Goal: Entertainment & Leisure: Consume media (video, audio)

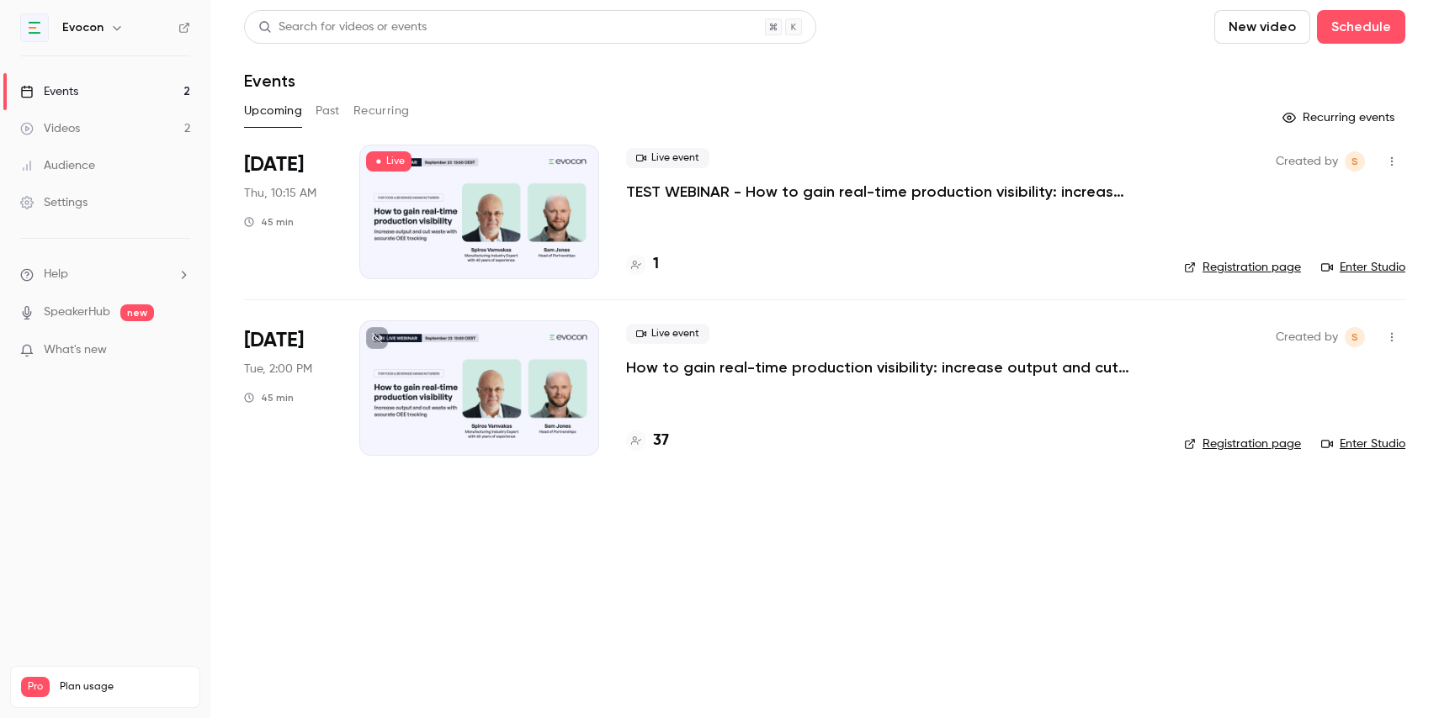
click at [471, 189] on div at bounding box center [479, 212] width 240 height 135
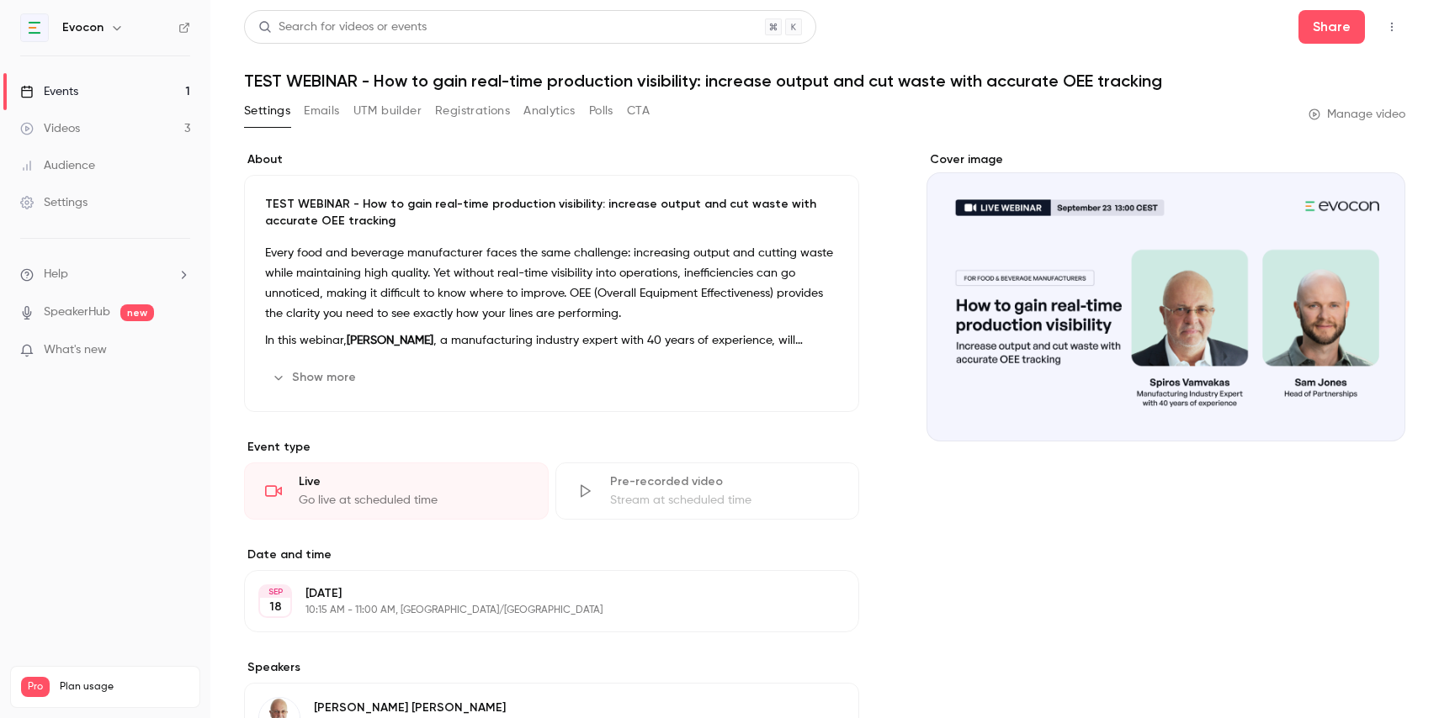
click at [54, 91] on div "Events" at bounding box center [49, 91] width 58 height 17
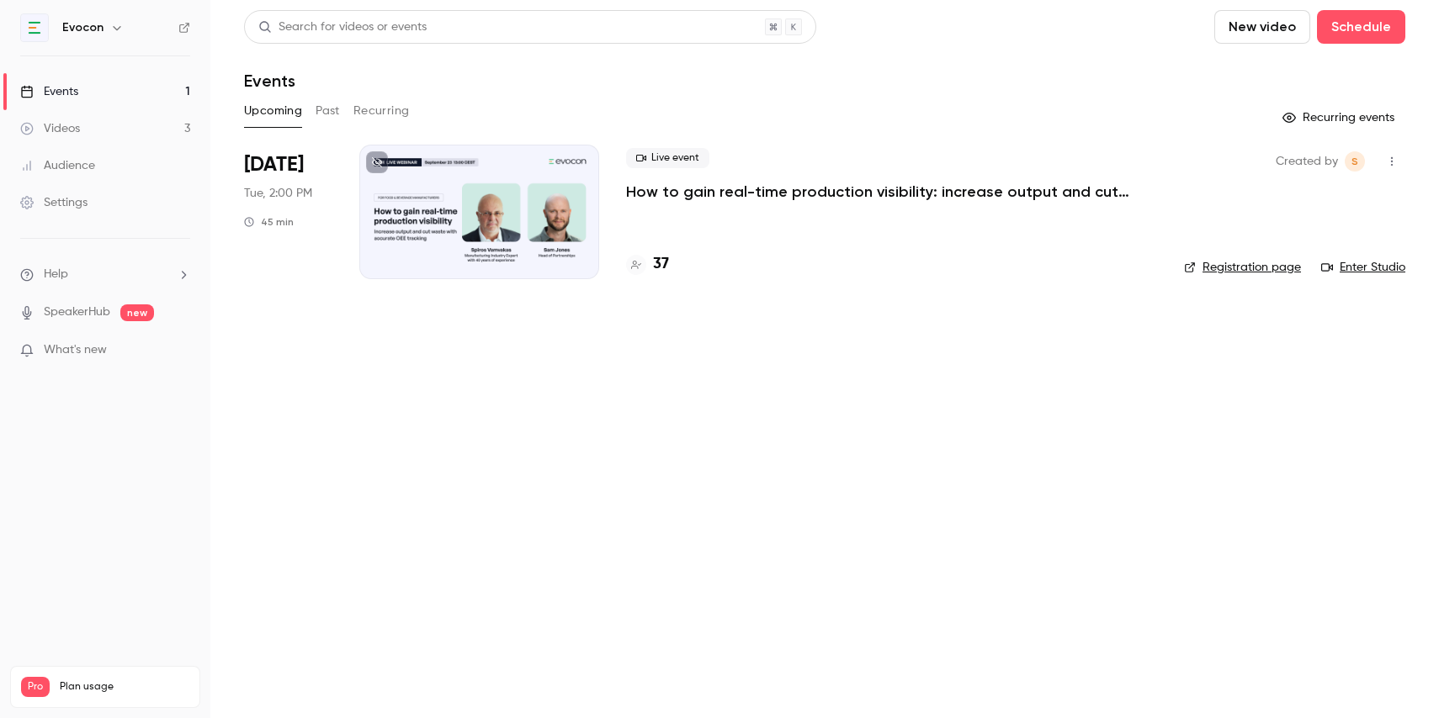
click at [61, 127] on div "Videos" at bounding box center [50, 128] width 60 height 17
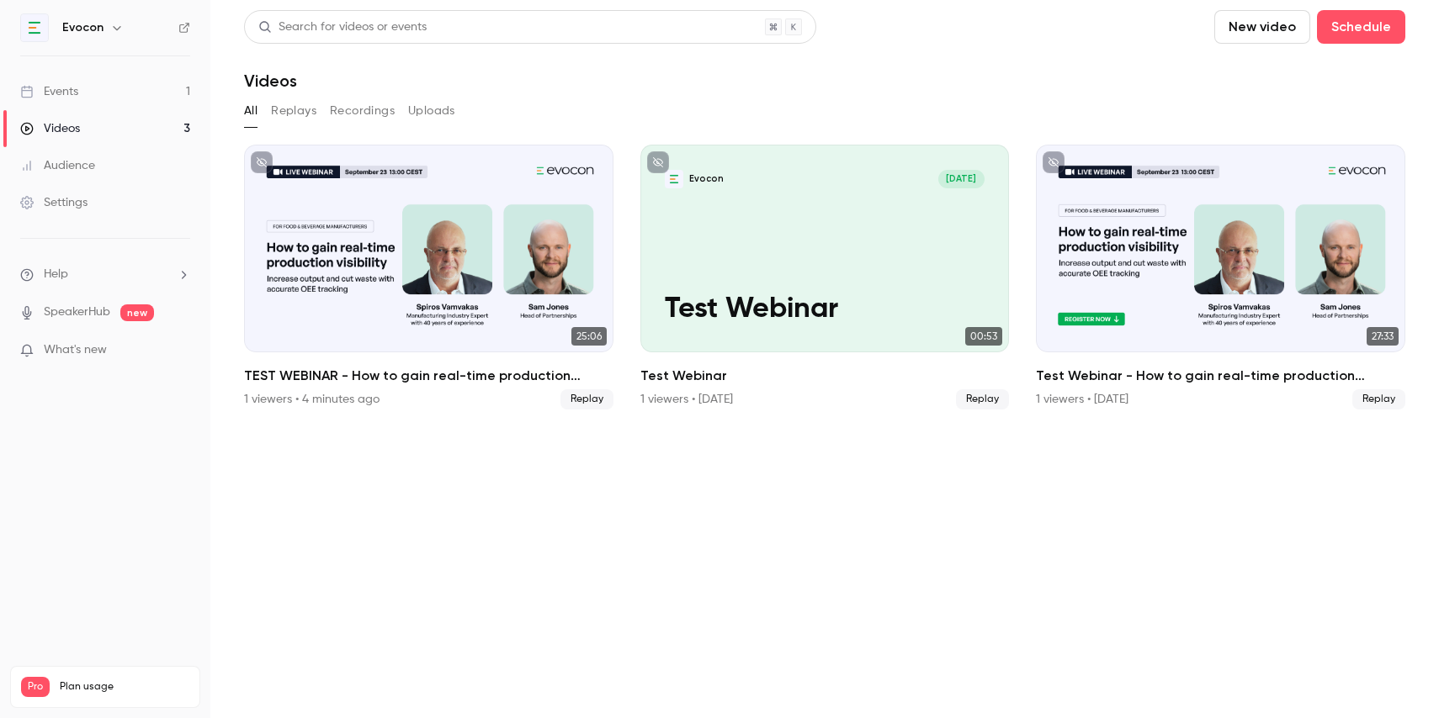
click at [310, 119] on button "Replays" at bounding box center [293, 111] width 45 height 27
click at [358, 114] on button "Recordings" at bounding box center [362, 111] width 65 height 27
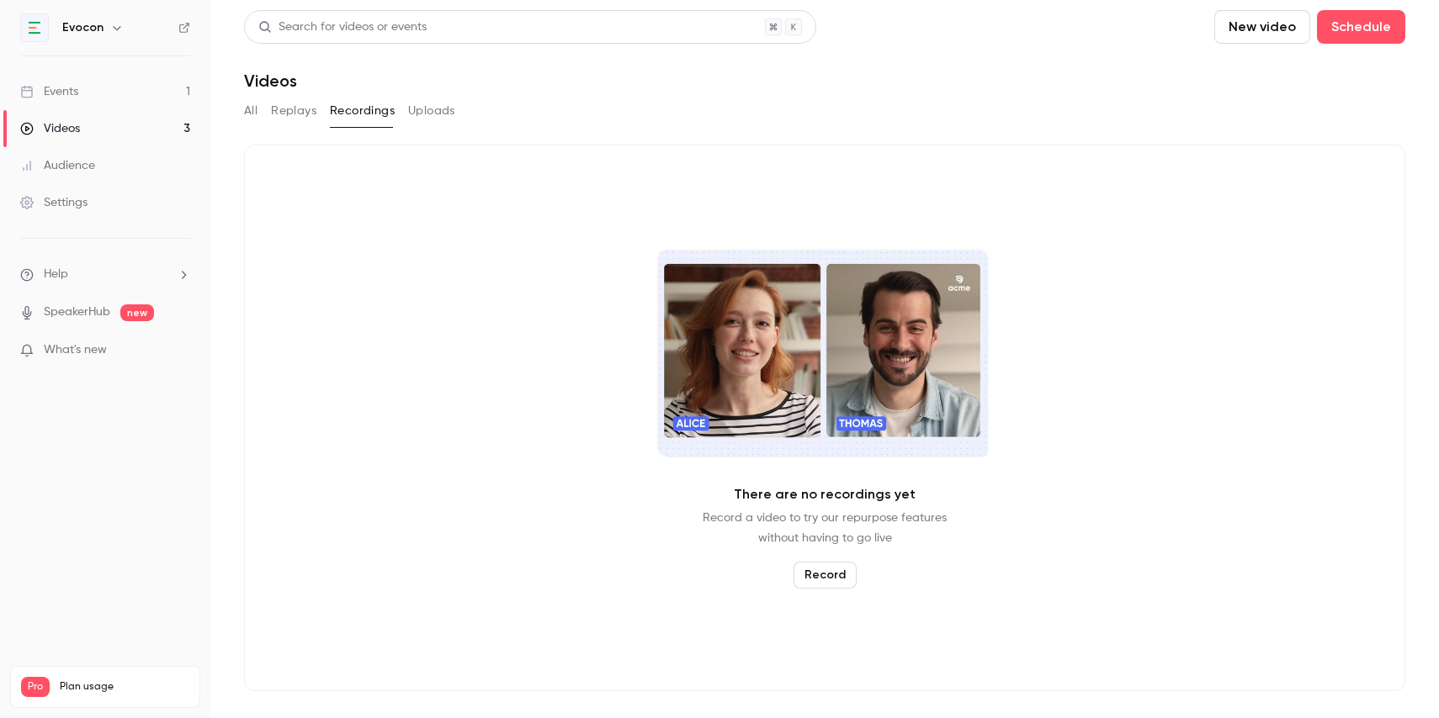
click at [294, 114] on button "Replays" at bounding box center [293, 111] width 45 height 27
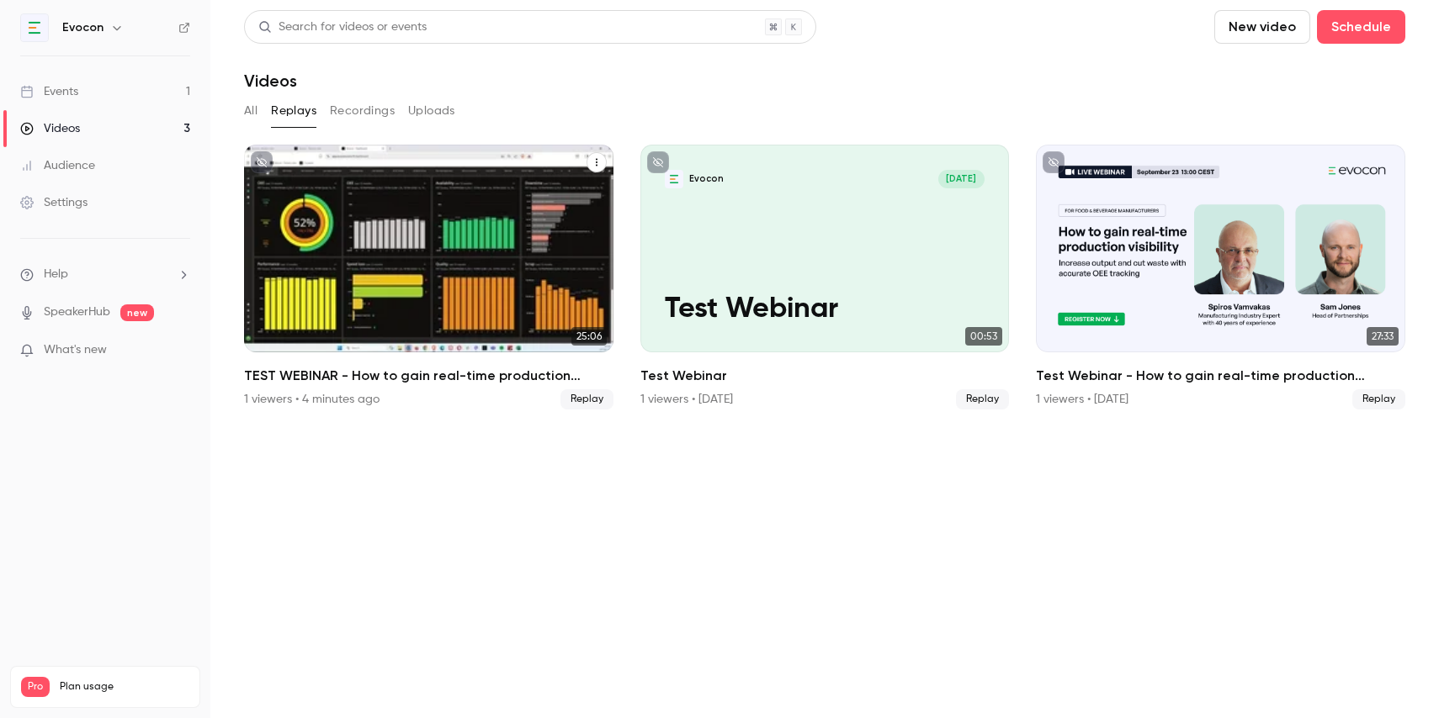
click at [395, 247] on div "TEST WEBINAR - How to gain real-time production visibility: increase output and…" at bounding box center [428, 249] width 369 height 208
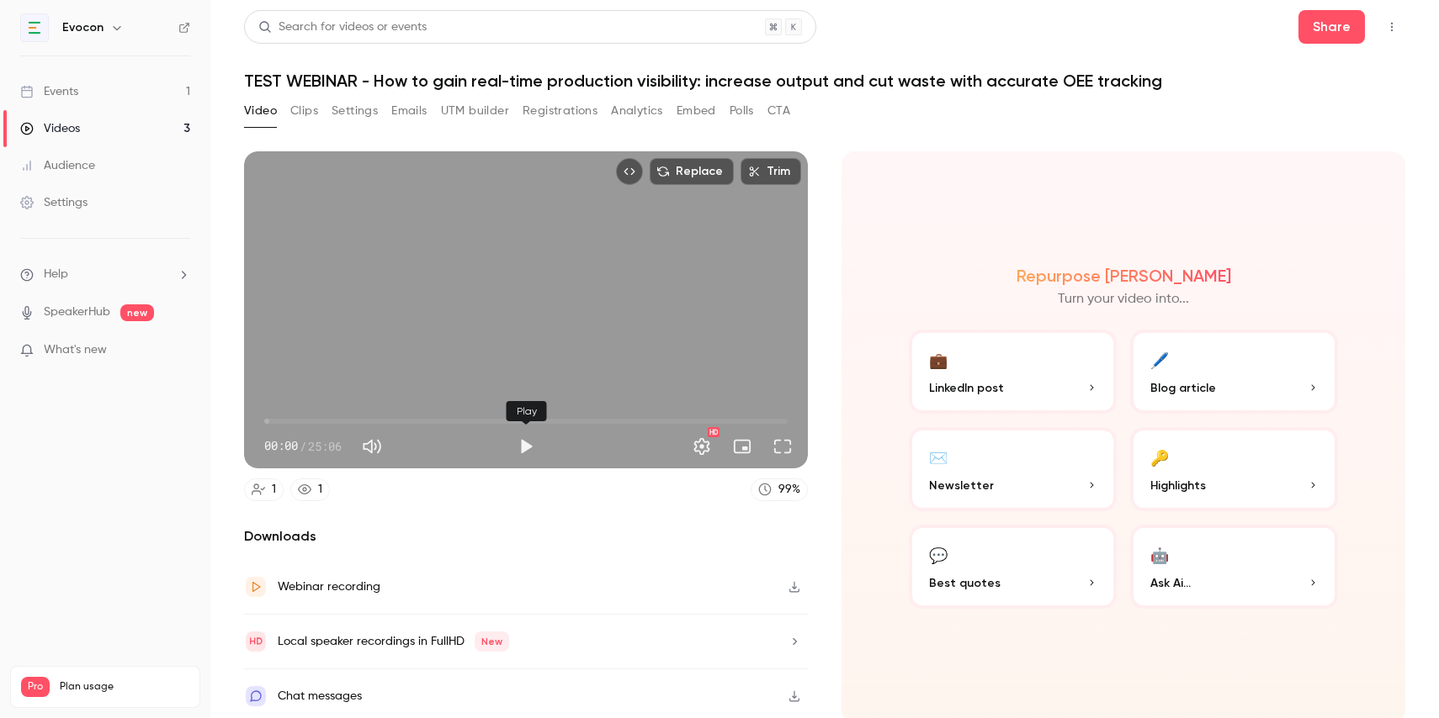
click at [517, 443] on button "Play" at bounding box center [526, 447] width 34 height 34
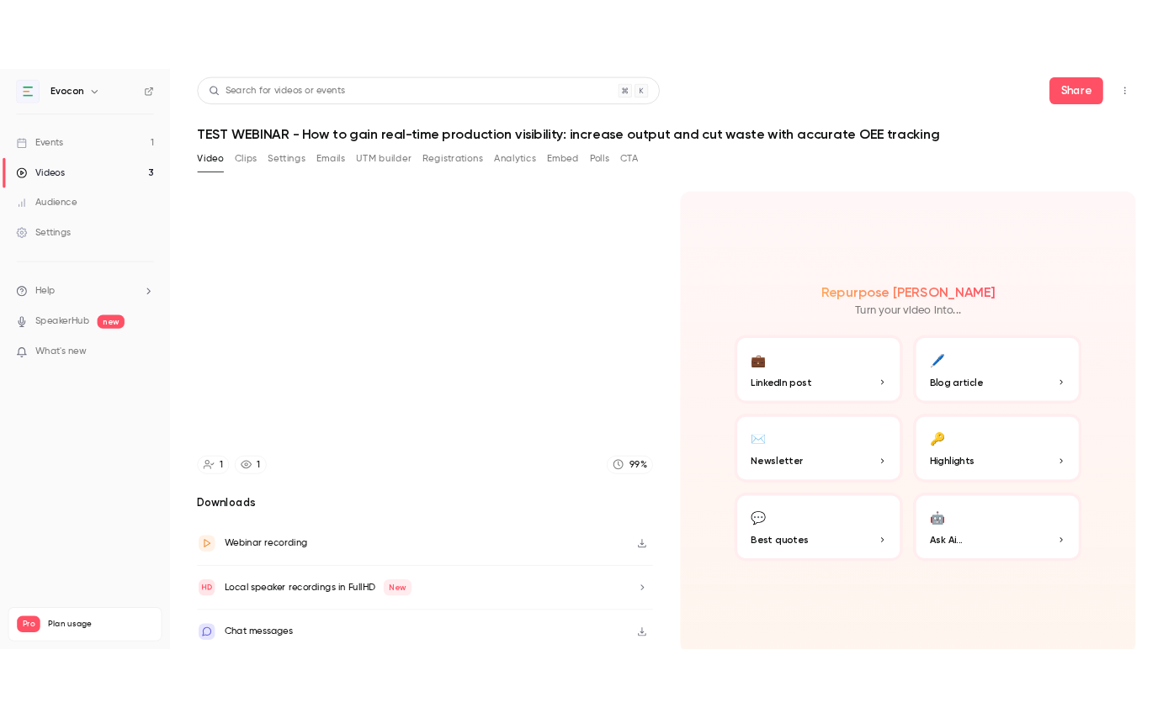
scroll to position [5, 0]
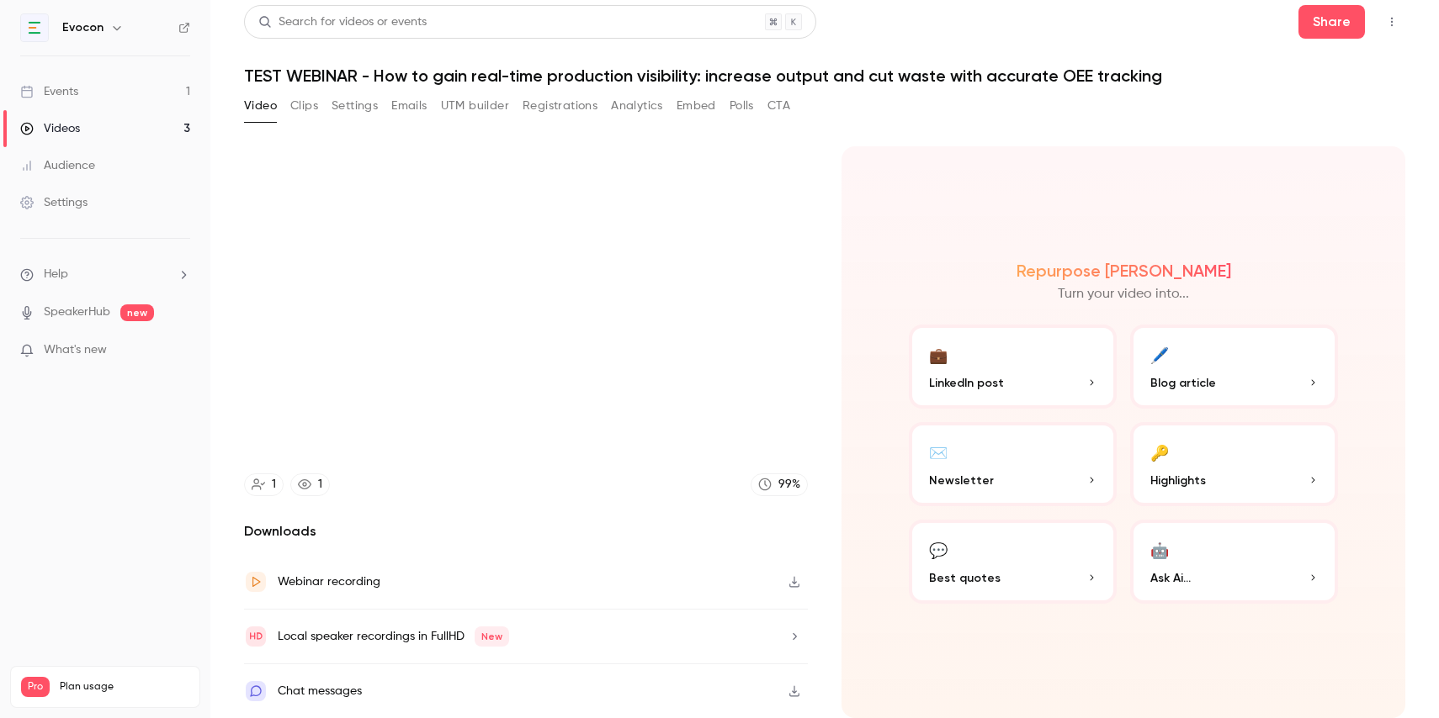
type input "****"
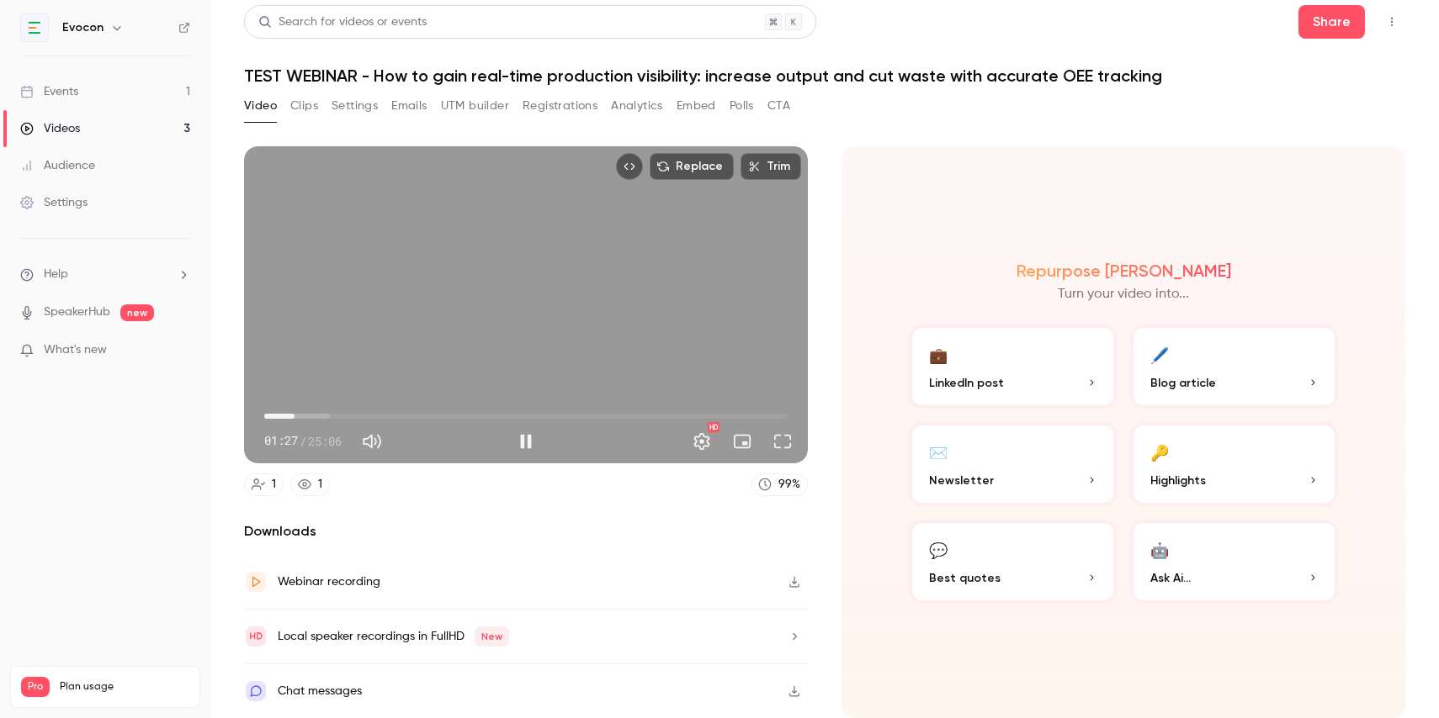
click at [1021, 457] on button "✉️ Newsletter" at bounding box center [1013, 464] width 208 height 84
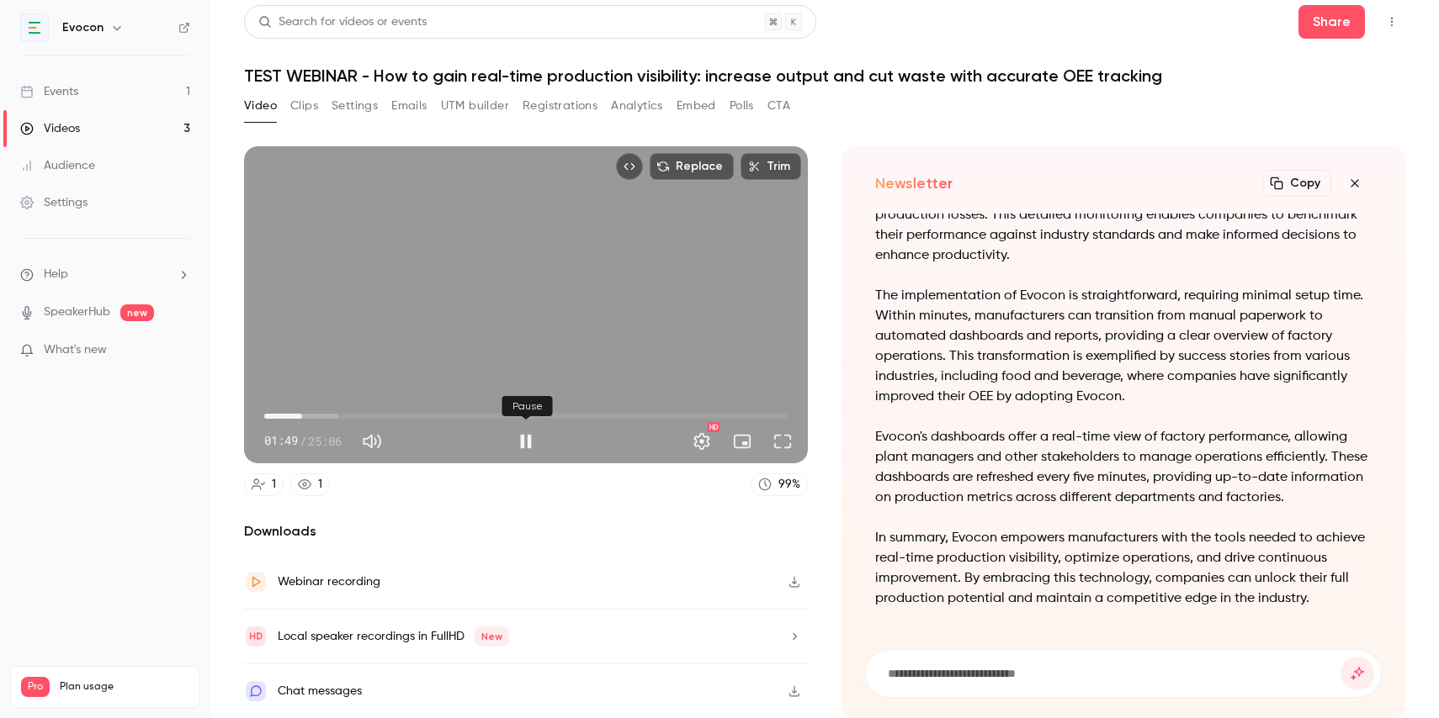
click at [528, 443] on button "Pause" at bounding box center [526, 442] width 34 height 34
type input "***"
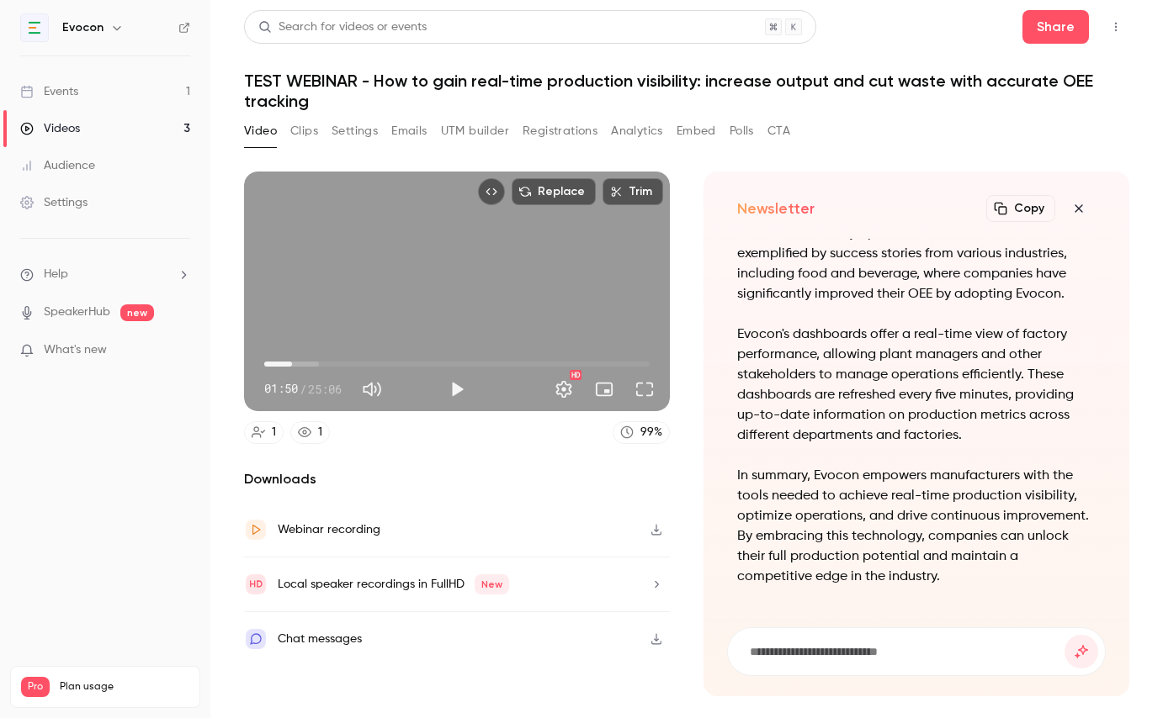
scroll to position [0, 0]
click at [612, 647] on div "Chat messages" at bounding box center [457, 639] width 426 height 54
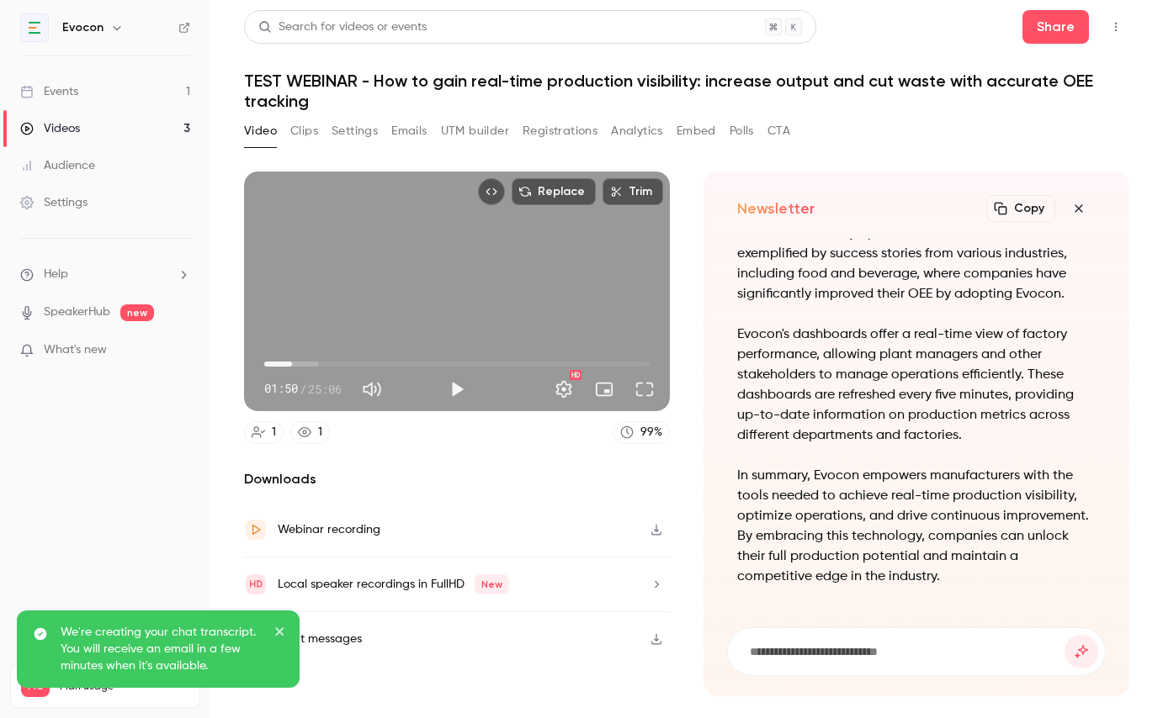
click at [357, 586] on div "Local speaker recordings in FullHD New" at bounding box center [393, 585] width 231 height 20
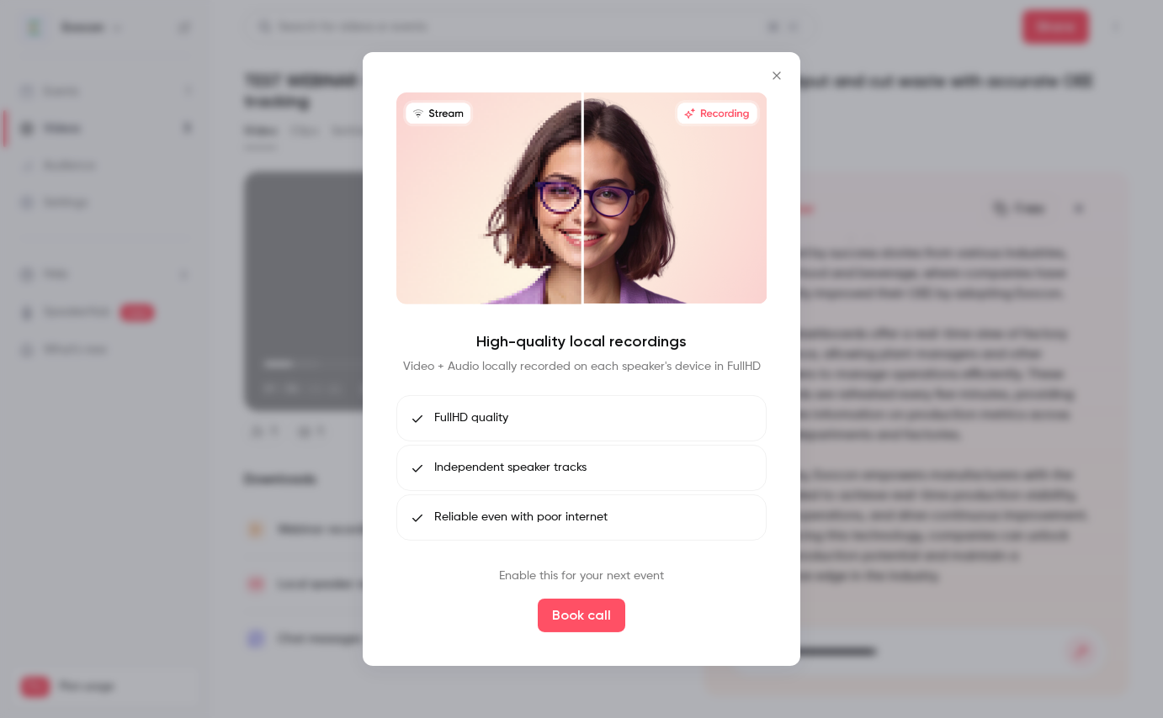
click at [208, 600] on div at bounding box center [581, 359] width 1163 height 718
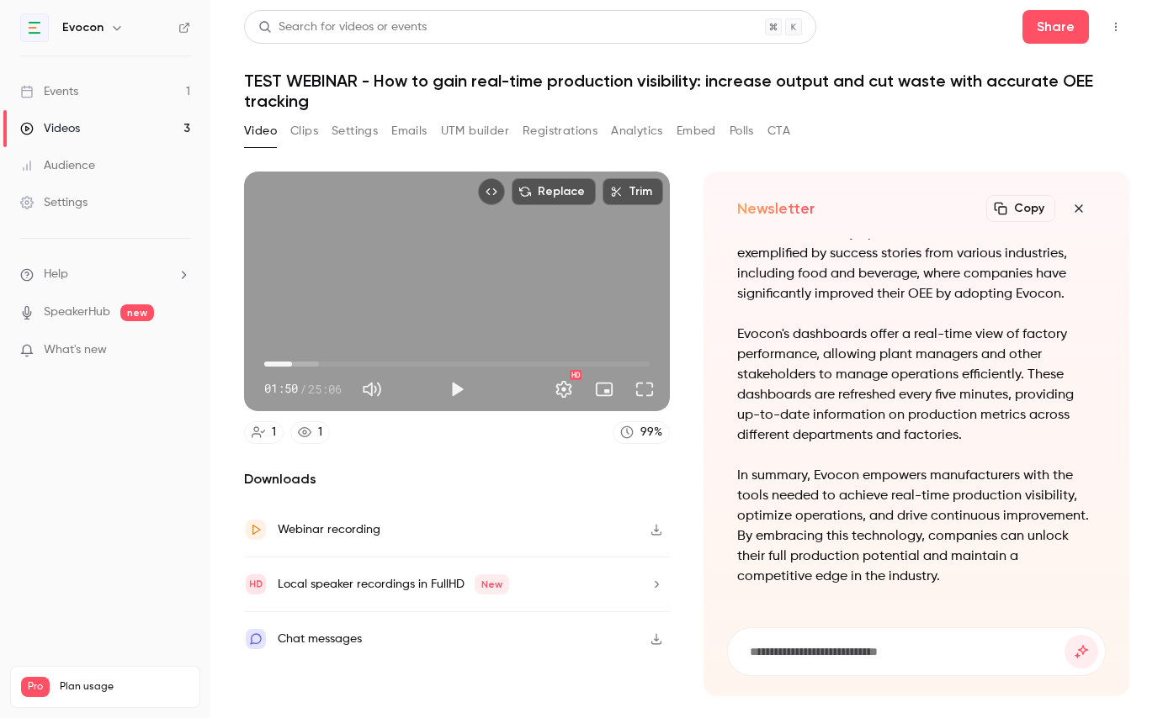
click at [305, 132] on button "Clips" at bounding box center [304, 131] width 28 height 27
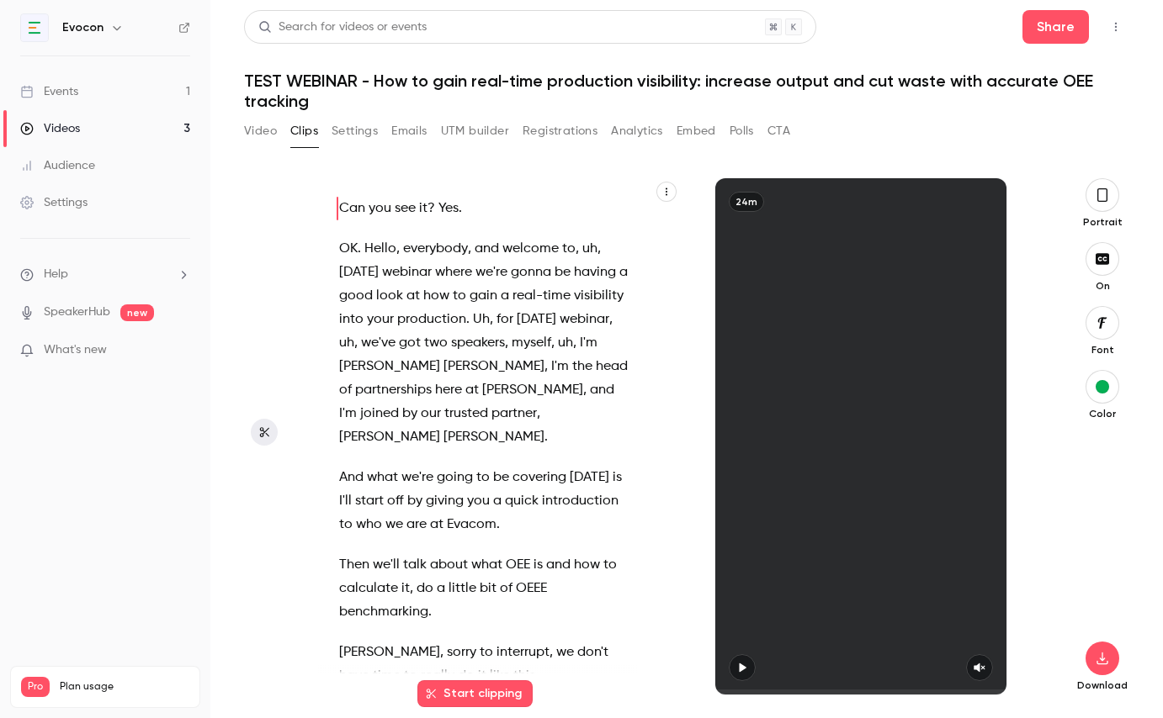
scroll to position [8, 0]
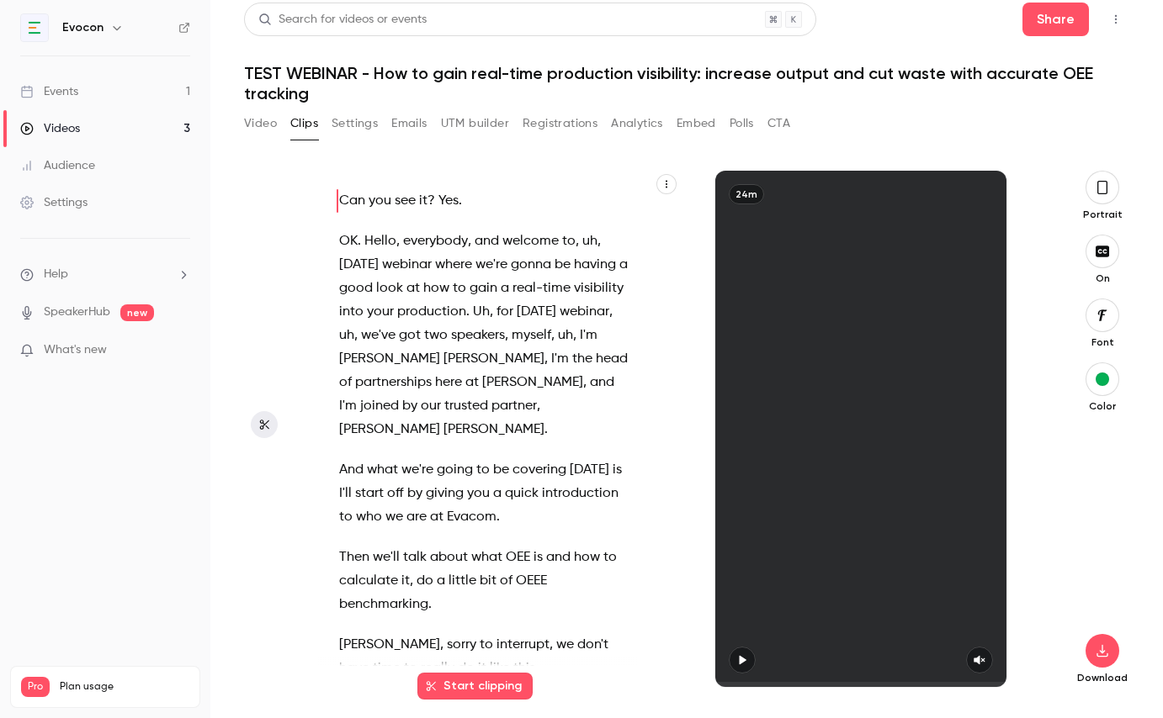
click at [745, 661] on icon "button" at bounding box center [741, 661] width 13 height 12
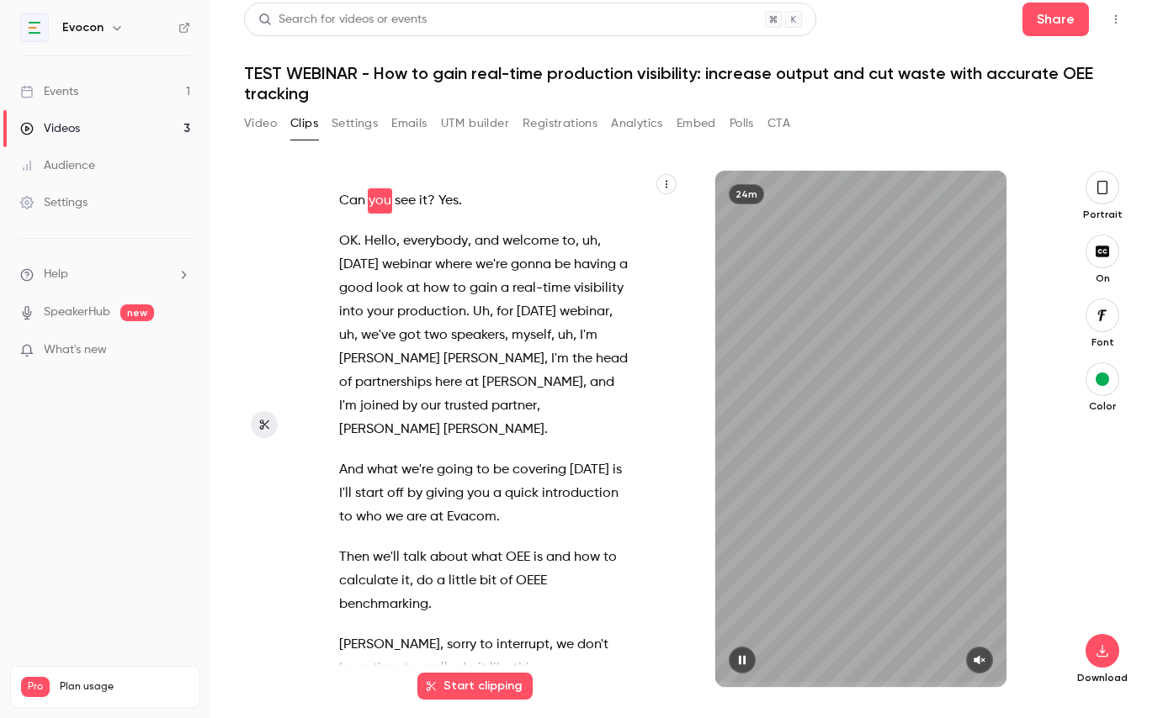
scroll to position [0, 0]
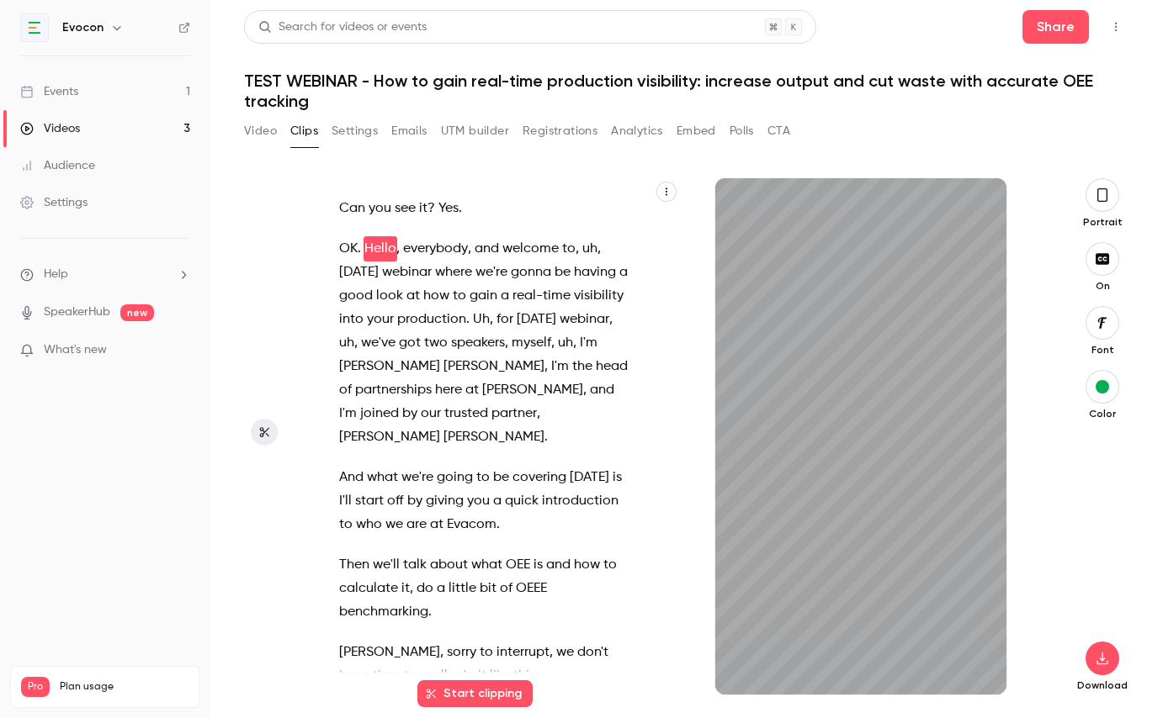
type input "***"
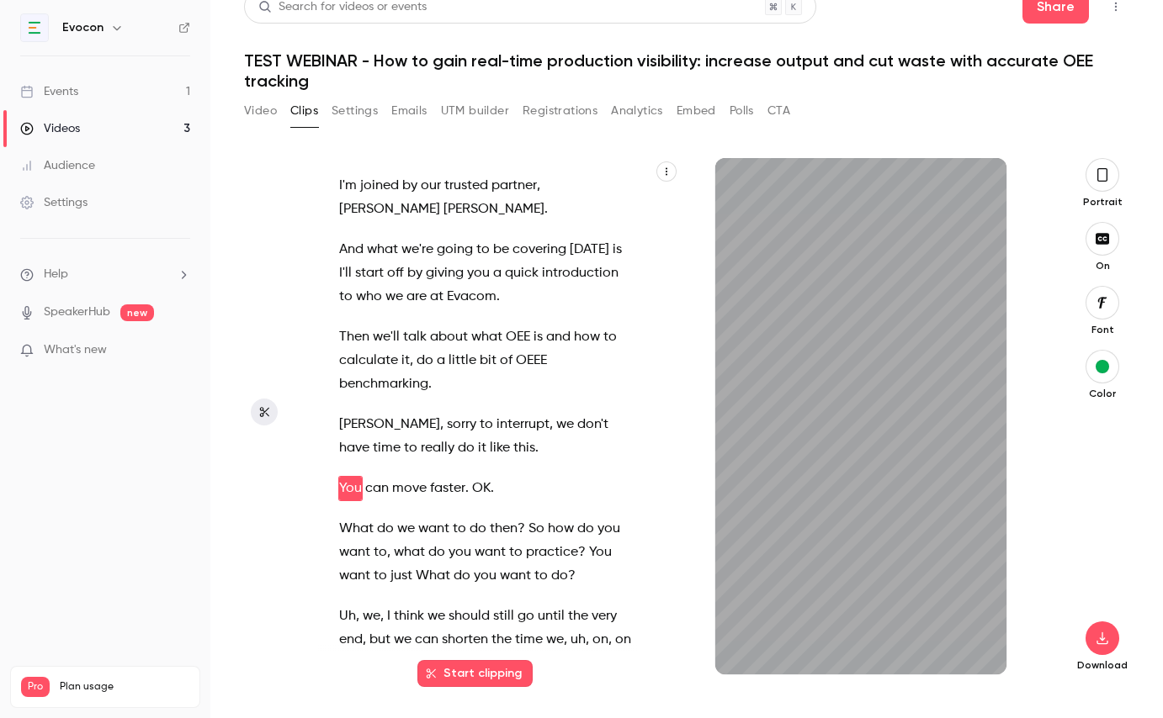
scroll to position [248, 0]
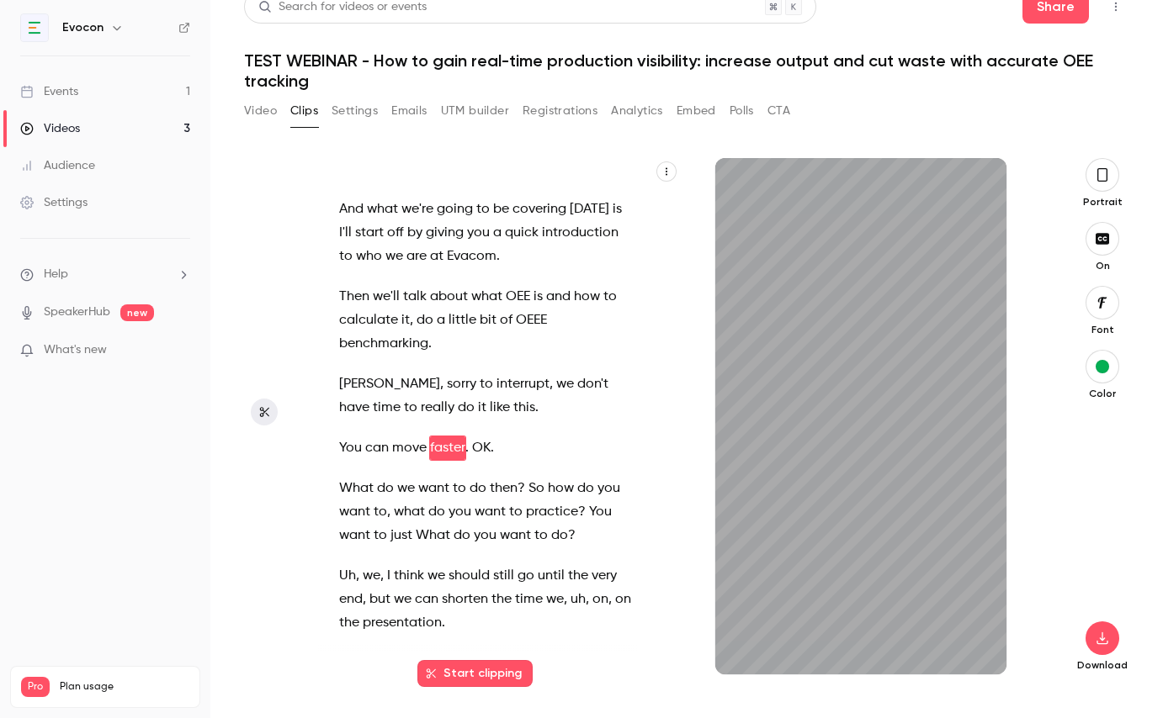
type input "****"
click at [348, 114] on button "Settings" at bounding box center [354, 111] width 46 height 27
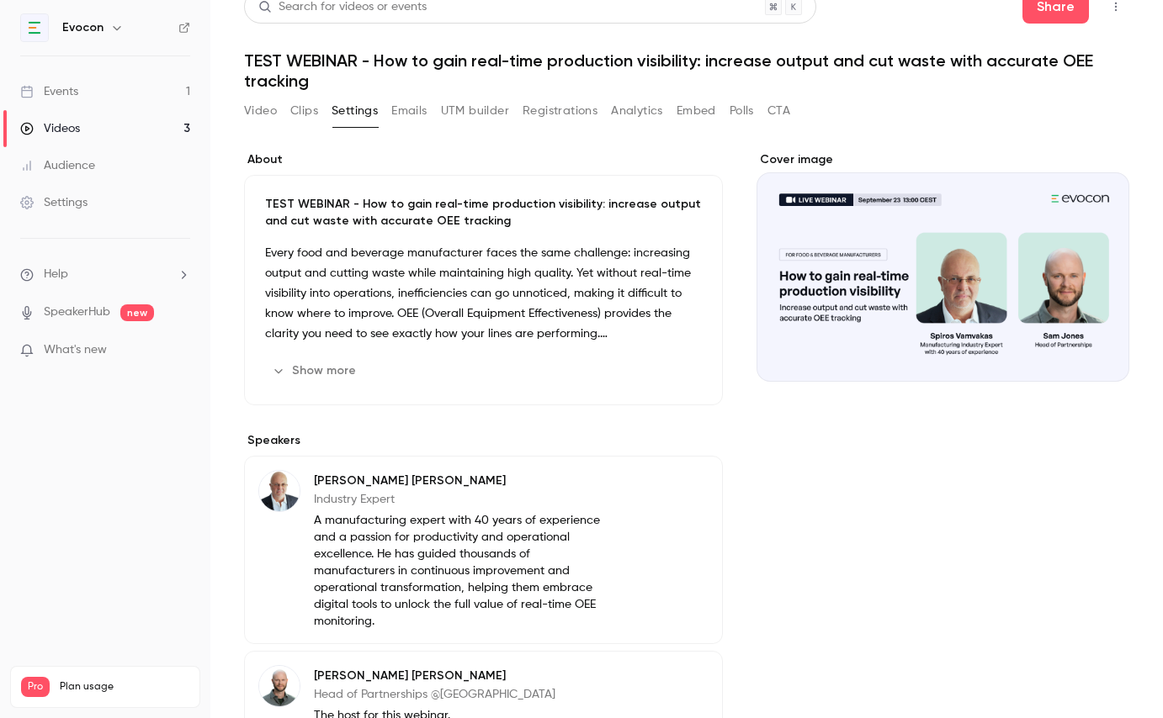
click at [409, 109] on button "Emails" at bounding box center [408, 111] width 35 height 27
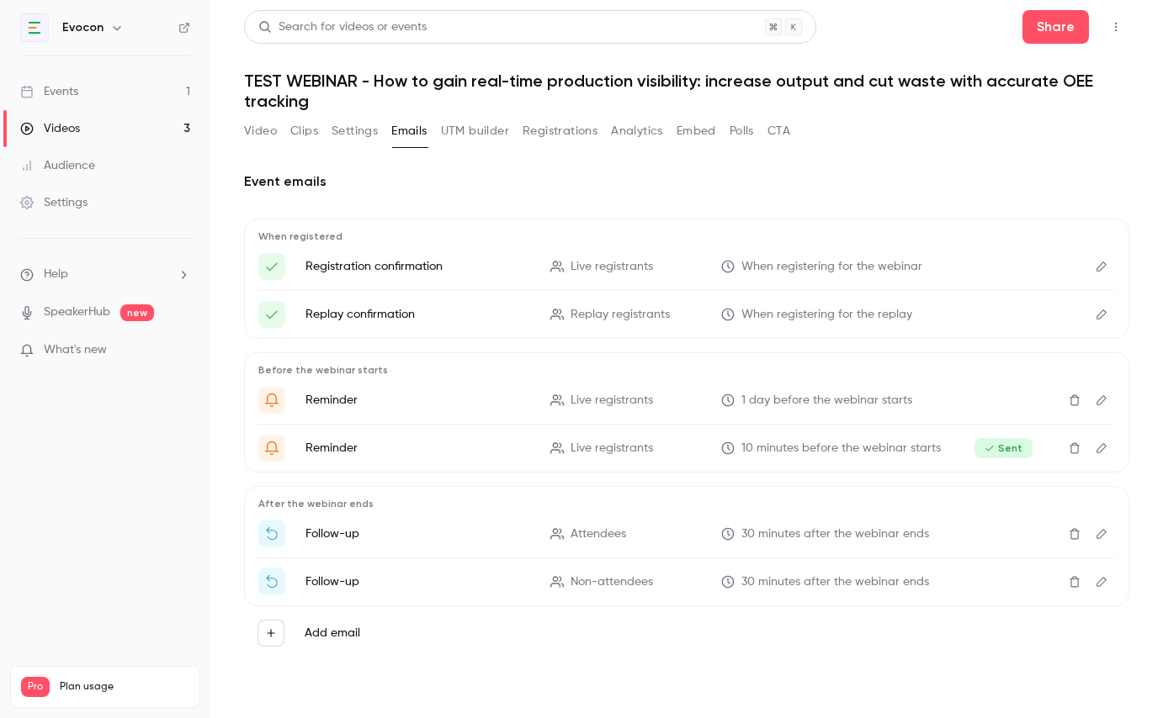
click at [469, 129] on button "UTM builder" at bounding box center [475, 131] width 68 height 27
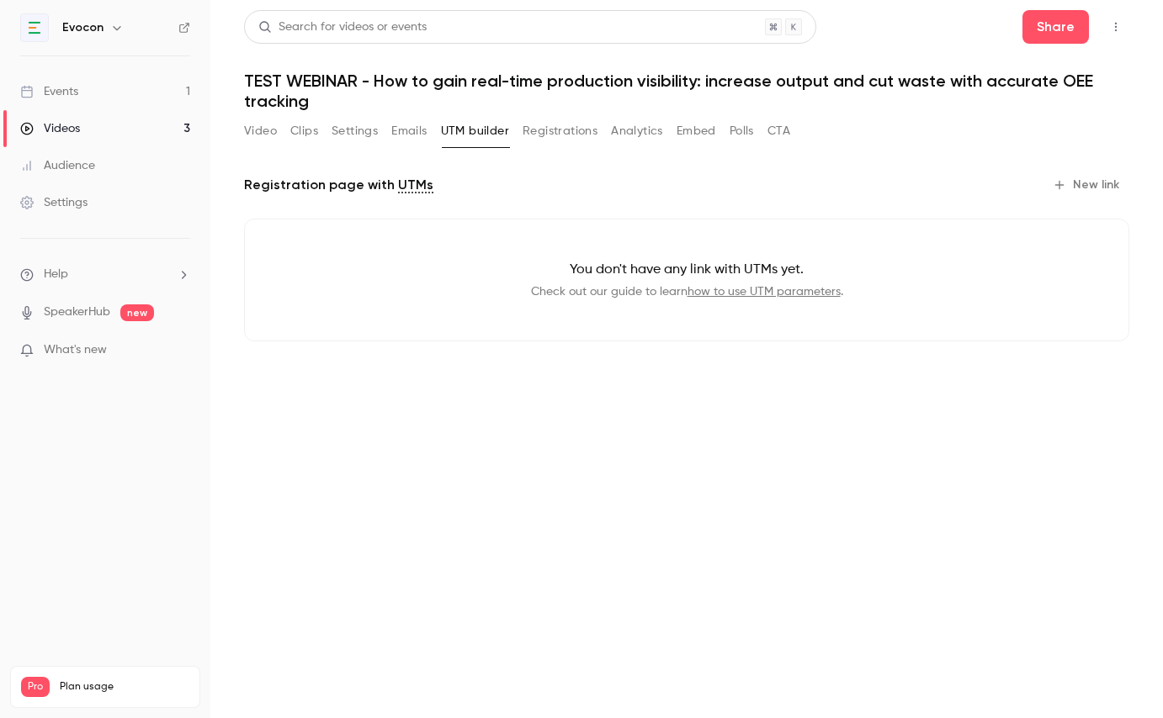
click at [538, 135] on button "Registrations" at bounding box center [559, 131] width 75 height 27
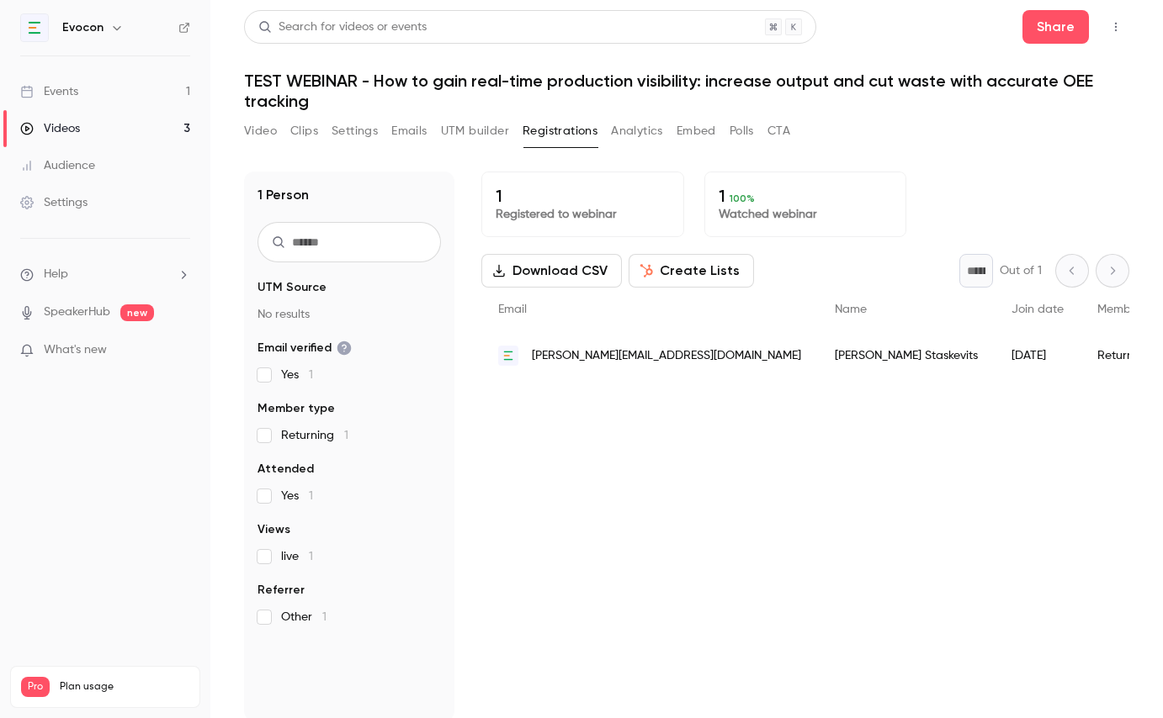
click at [67, 93] on div "Events" at bounding box center [49, 91] width 58 height 17
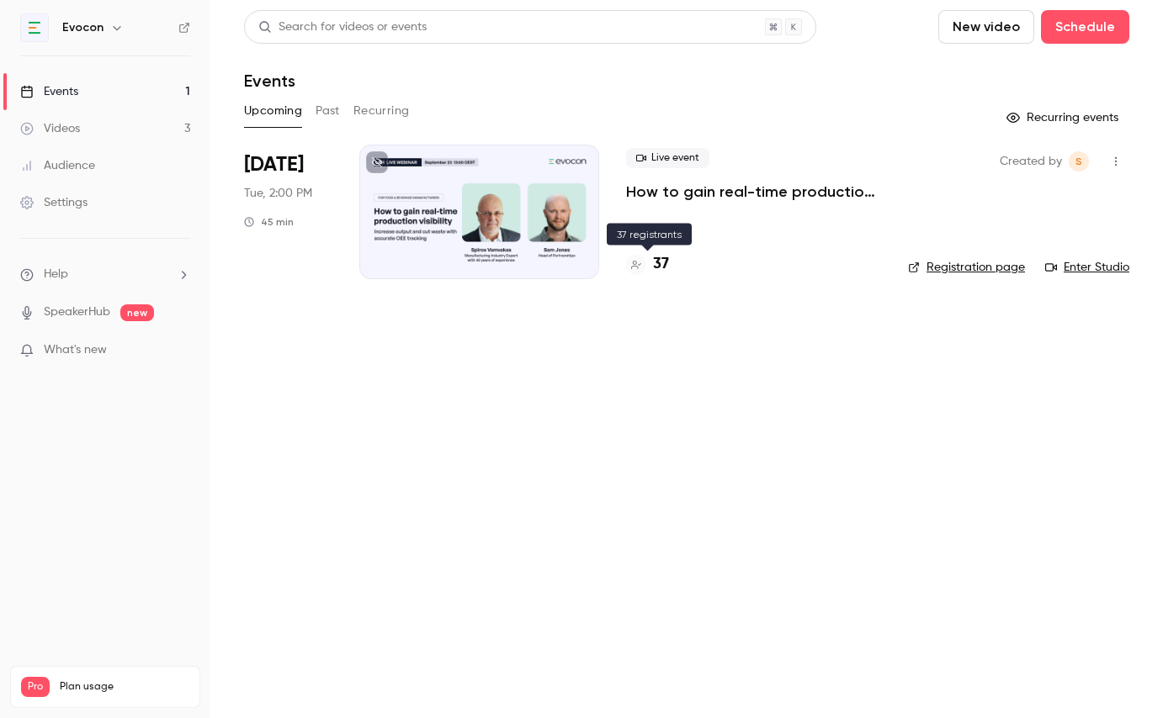
click at [657, 264] on h4 "37" at bounding box center [661, 264] width 16 height 23
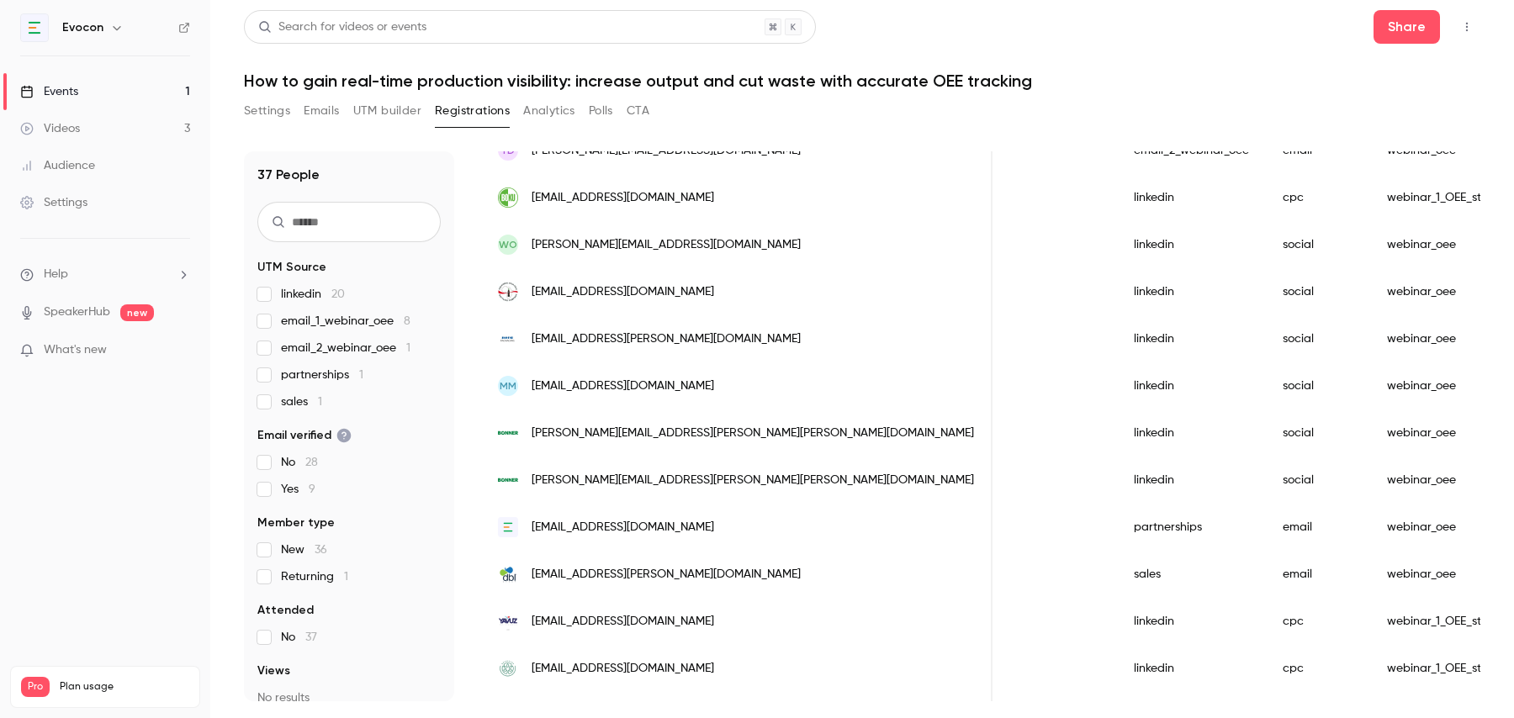
scroll to position [0, 1661]
click at [80, 131] on div "Videos" at bounding box center [50, 128] width 60 height 17
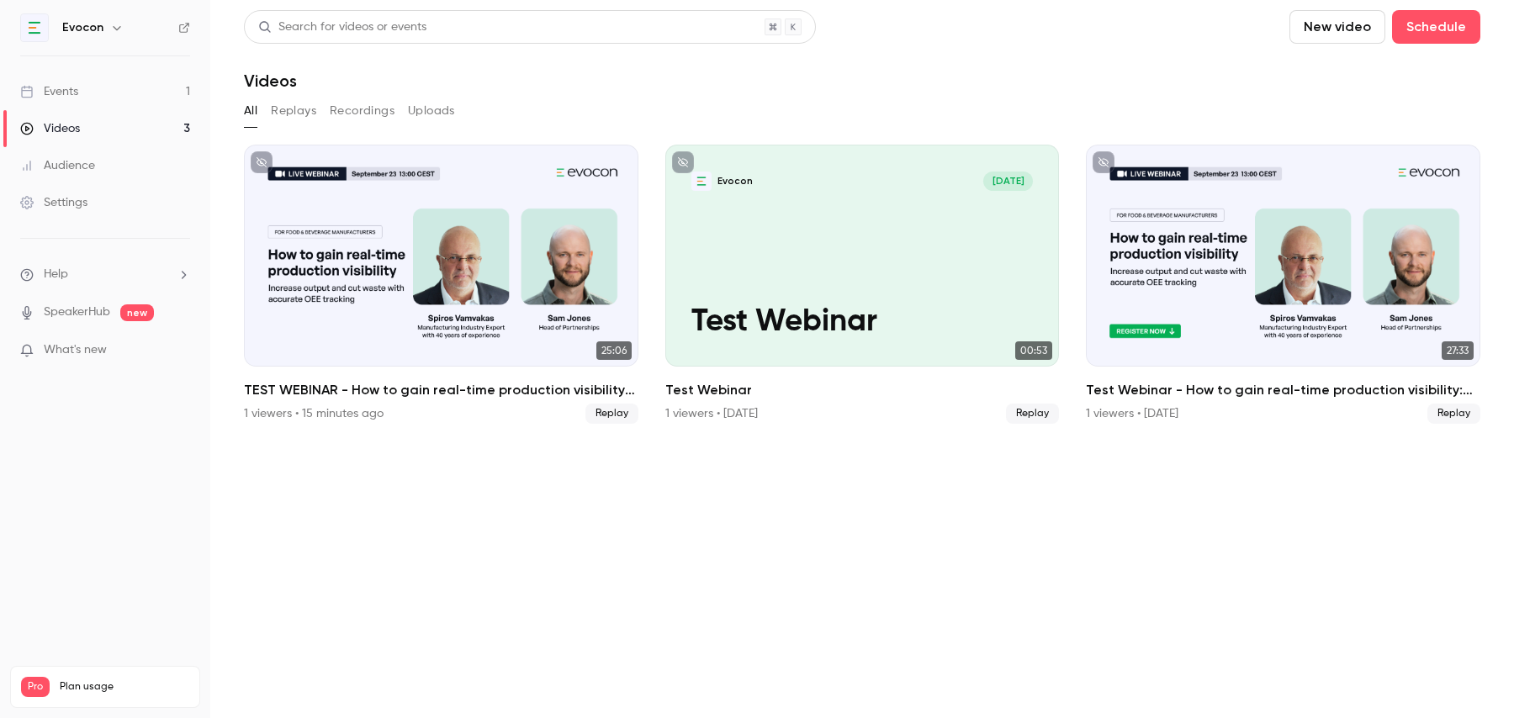
click at [443, 263] on div "TEST WEBINAR - How to gain real-time production visibility: increase output and…" at bounding box center [441, 256] width 395 height 222
click at [443, 263] on main "Search for videos or events New video Schedule Videos All Replays Recordings Up…" at bounding box center [862, 359] width 1304 height 718
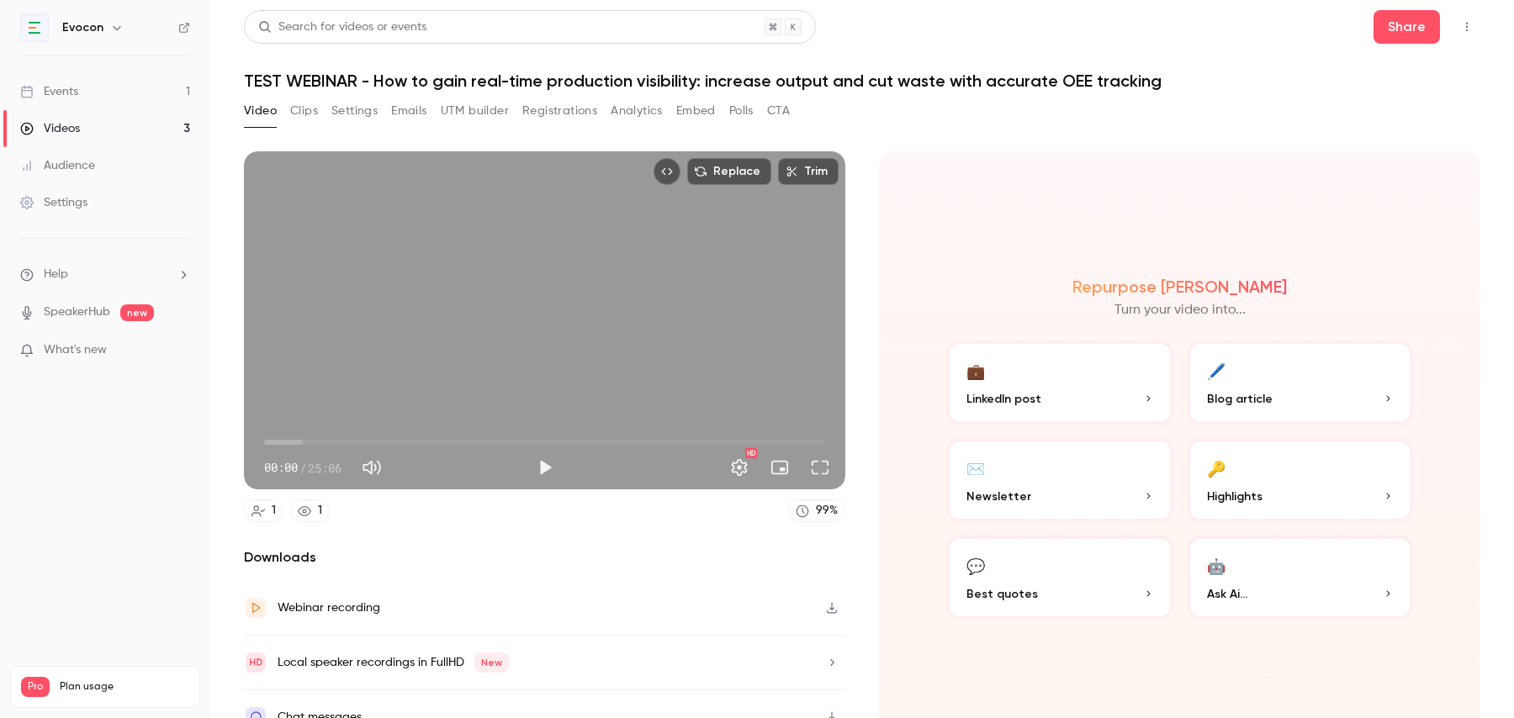
scroll to position [26, 0]
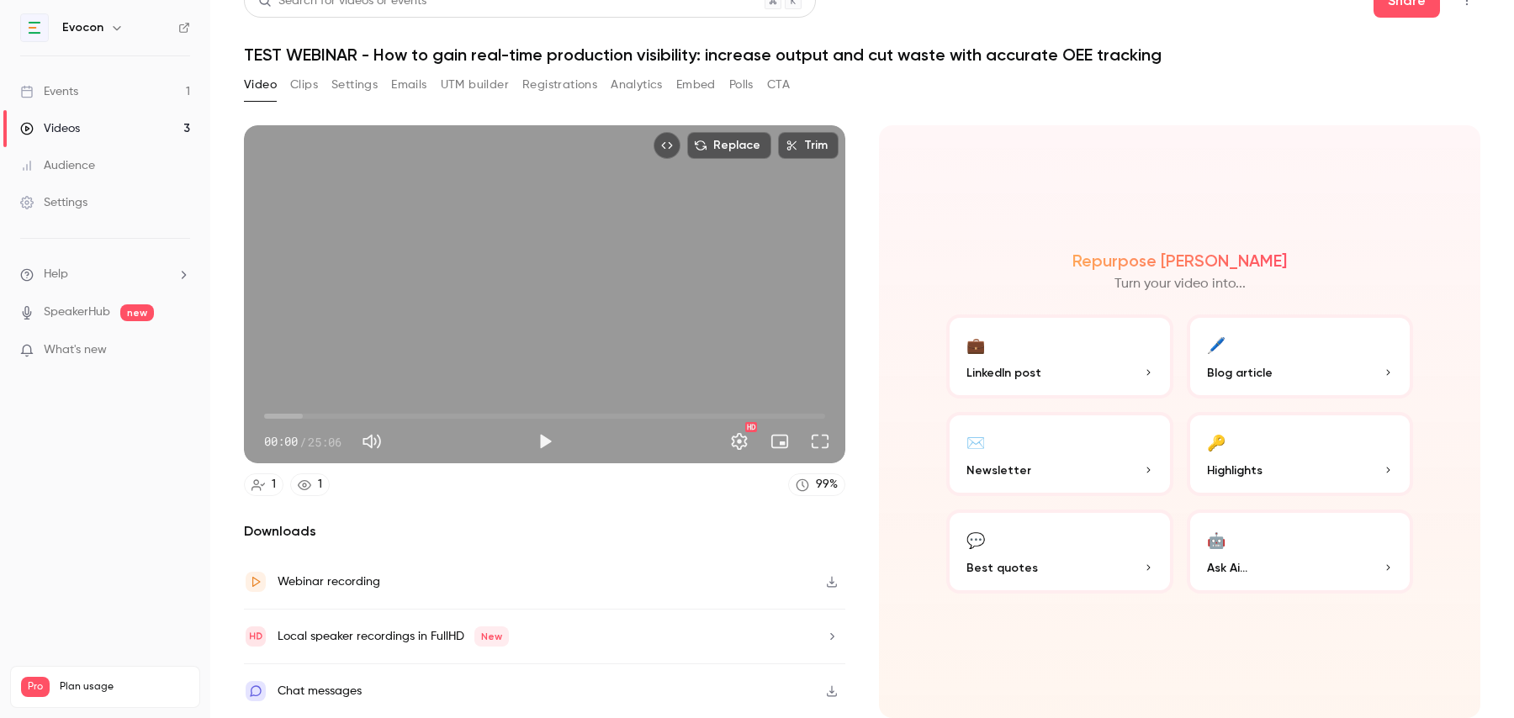
click at [299, 86] on button "Clips" at bounding box center [304, 85] width 28 height 27
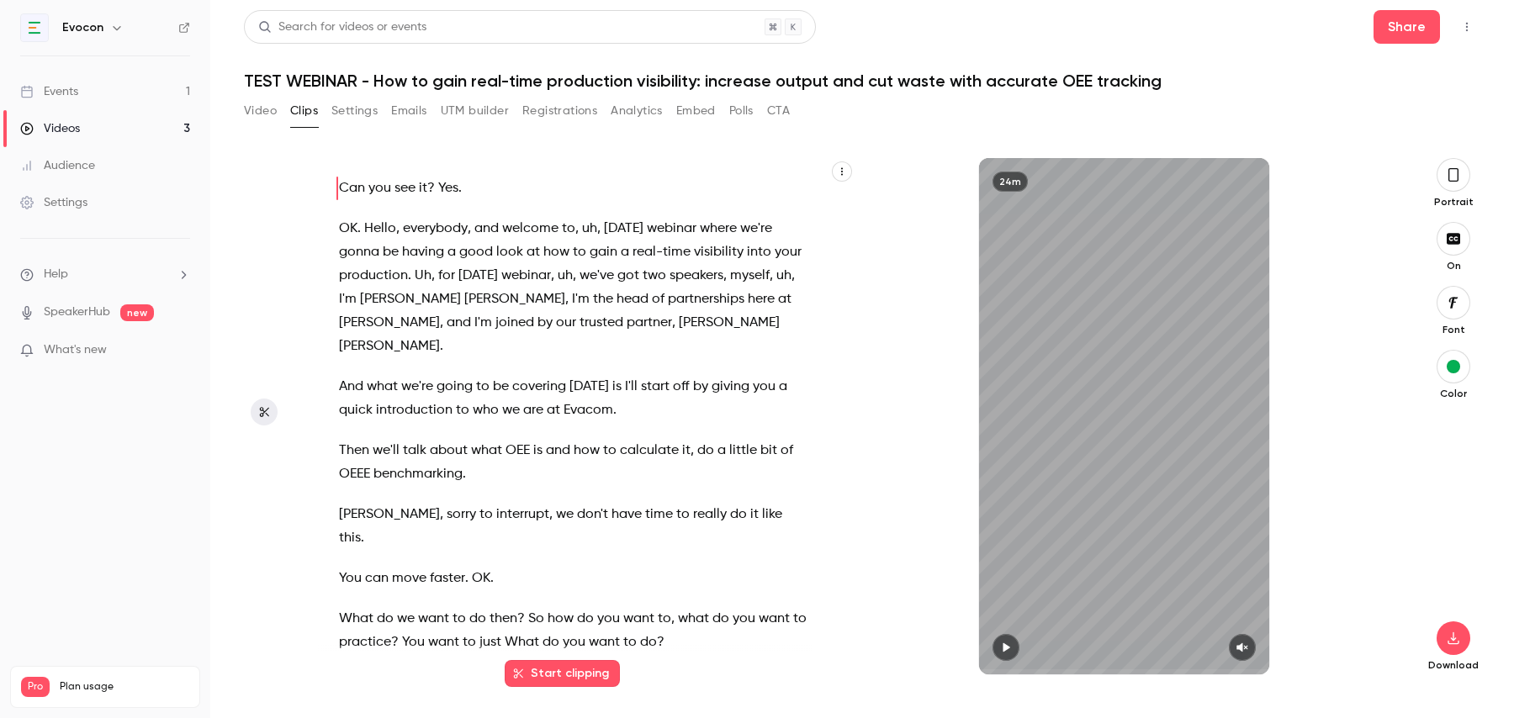
click at [1004, 651] on icon "button" at bounding box center [1005, 648] width 13 height 12
type input "****"
click at [256, 111] on button "Video" at bounding box center [260, 111] width 33 height 27
